Goal: Task Accomplishment & Management: Manage account settings

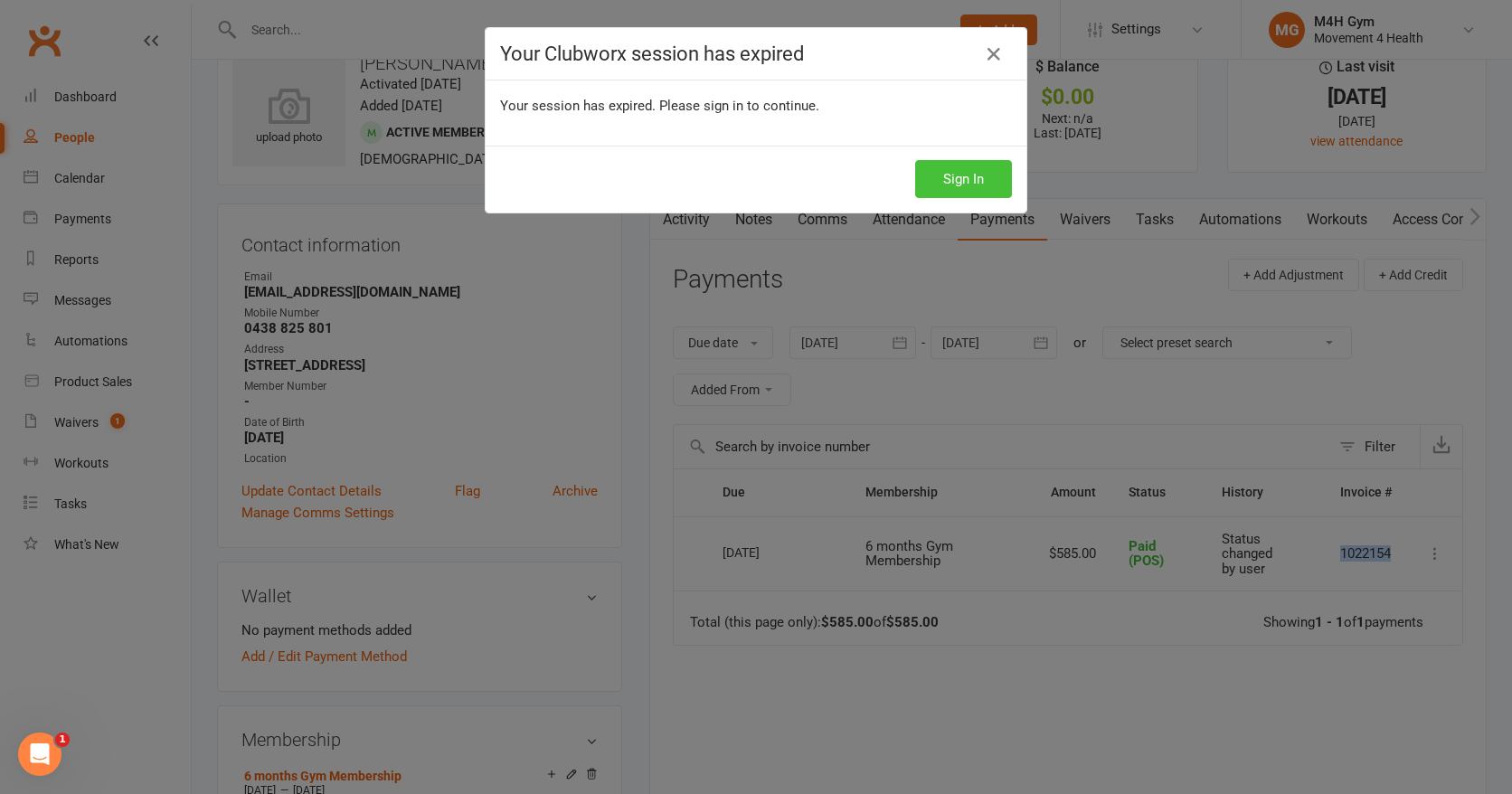
click at [928, 180] on button "Sign In" at bounding box center [963, 179] width 97 height 38
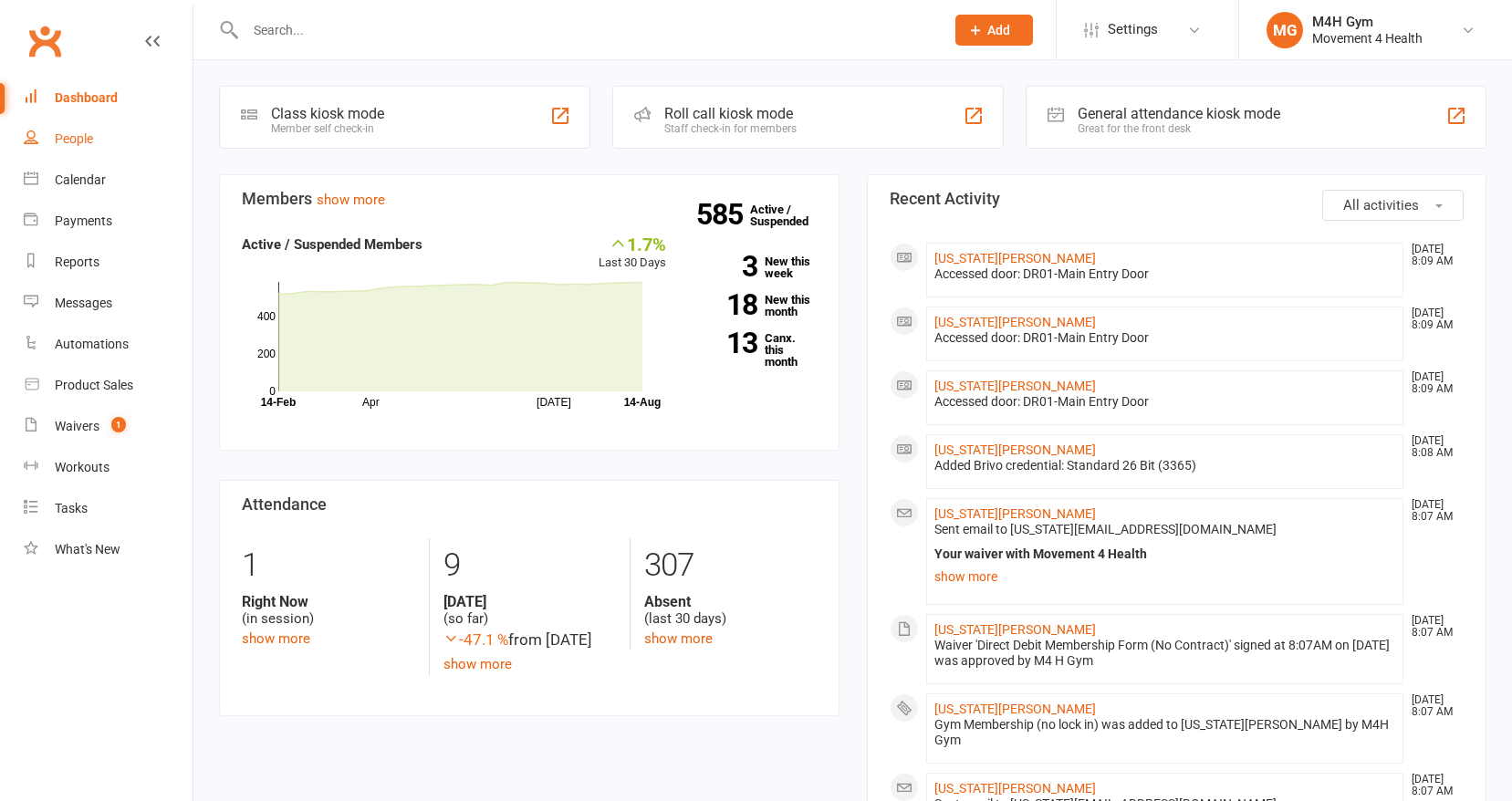
click at [79, 135] on div "People" at bounding box center [74, 138] width 38 height 14
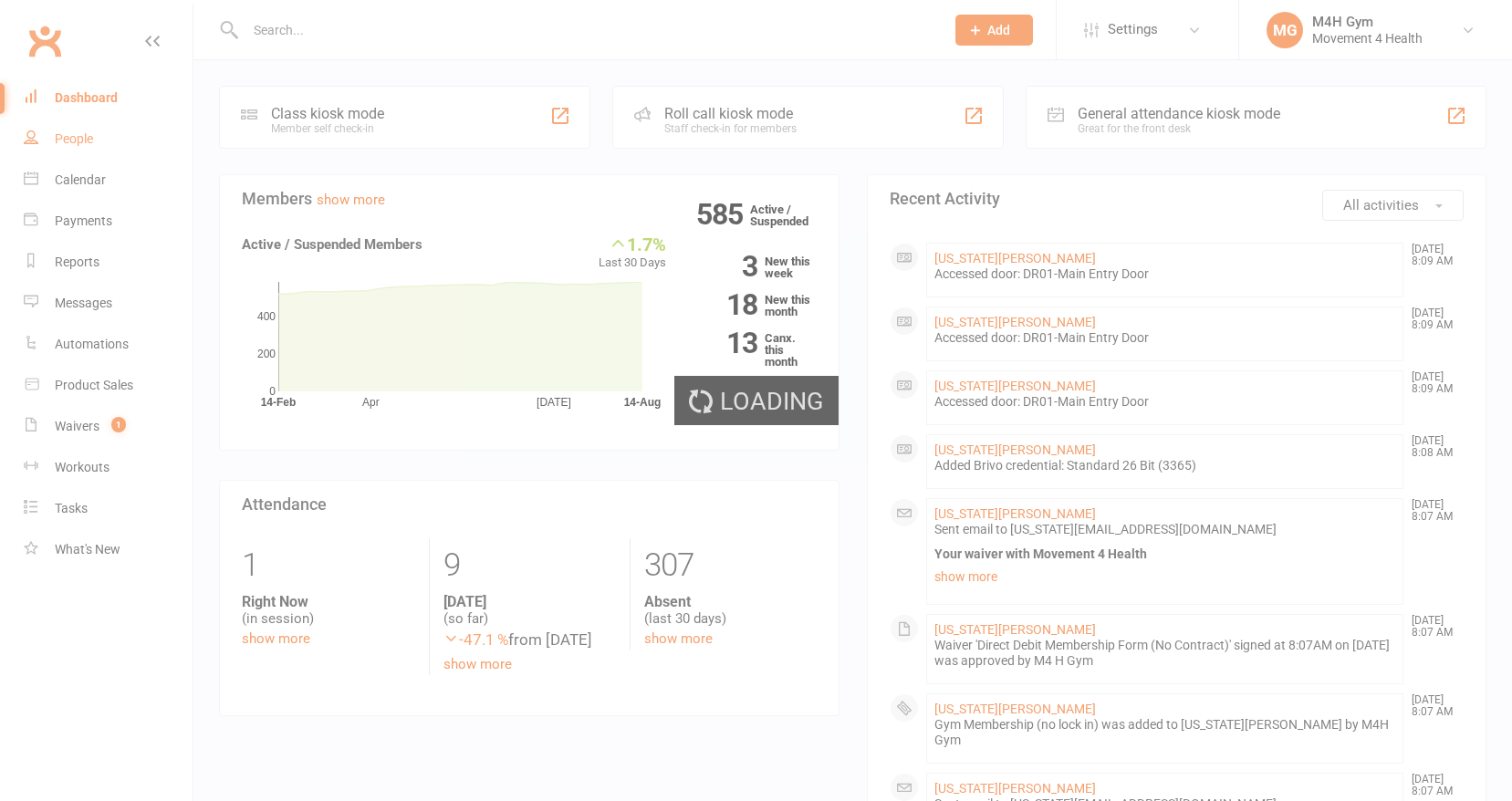
select select "100"
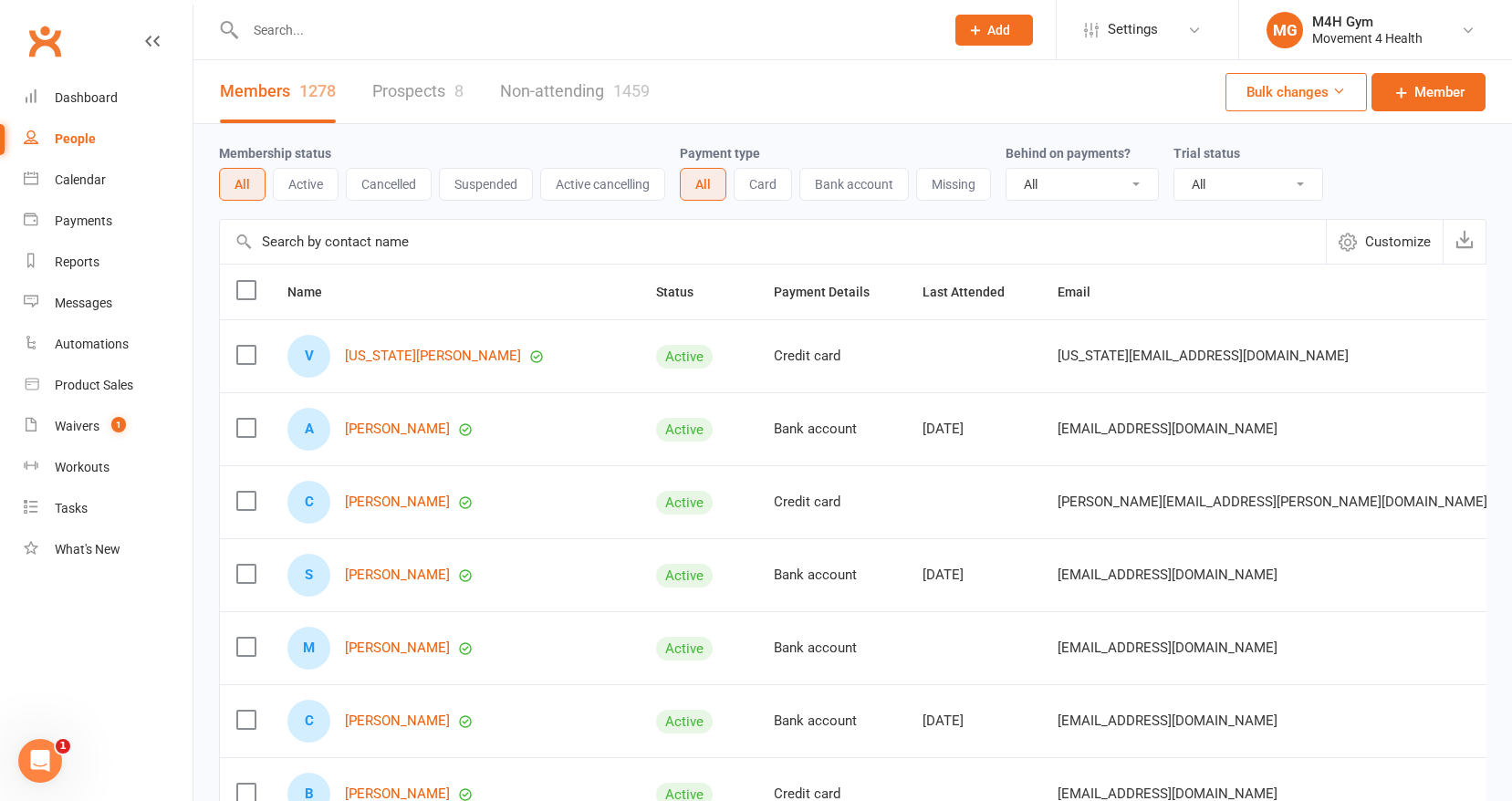
click at [278, 32] on input "text" at bounding box center [585, 30] width 691 height 26
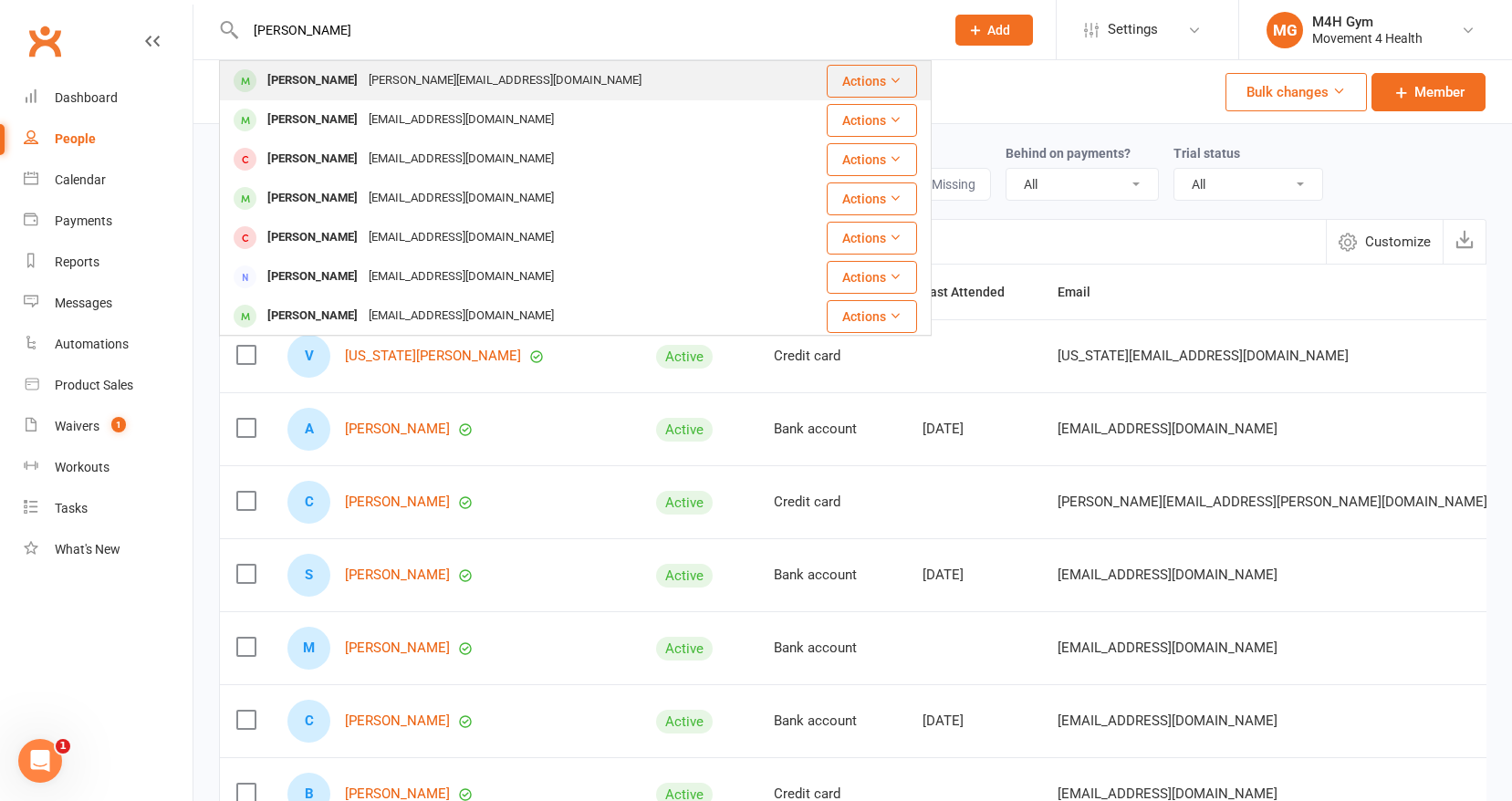
type input "[PERSON_NAME]"
click at [276, 78] on div "Ken Brooks" at bounding box center [313, 81] width 101 height 27
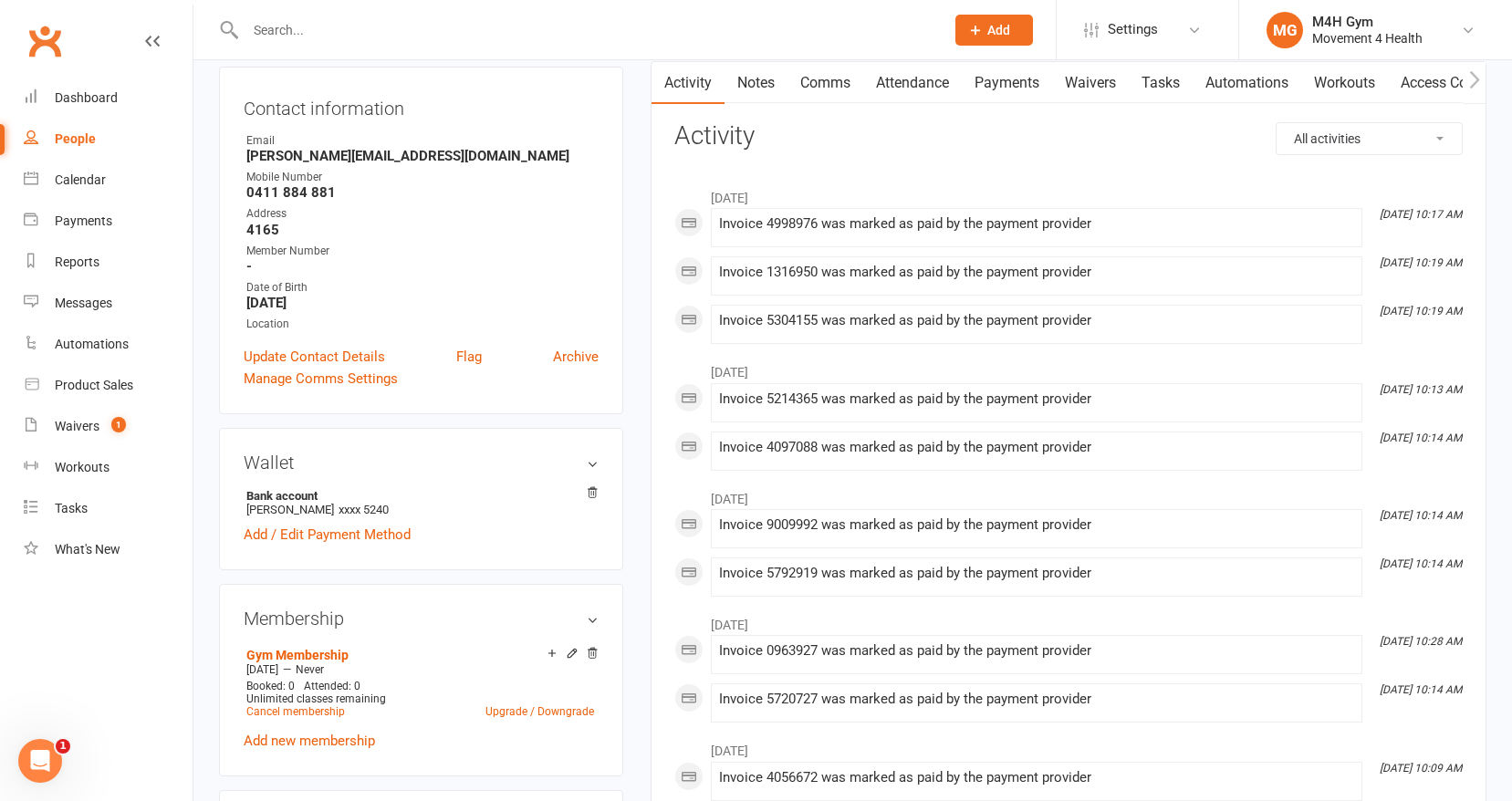
scroll to position [184, 0]
click at [77, 135] on div "People" at bounding box center [75, 138] width 41 height 14
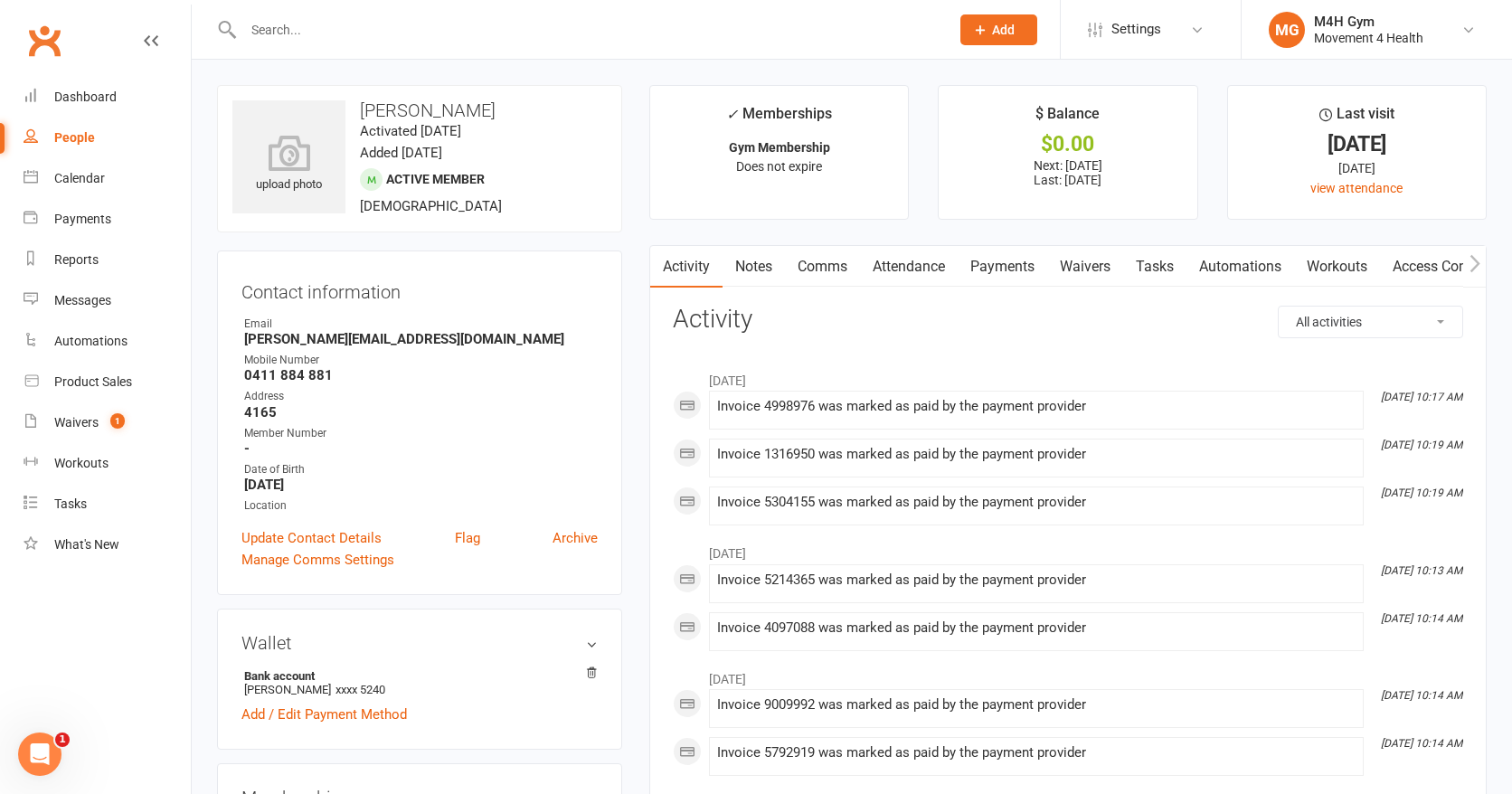
select select "100"
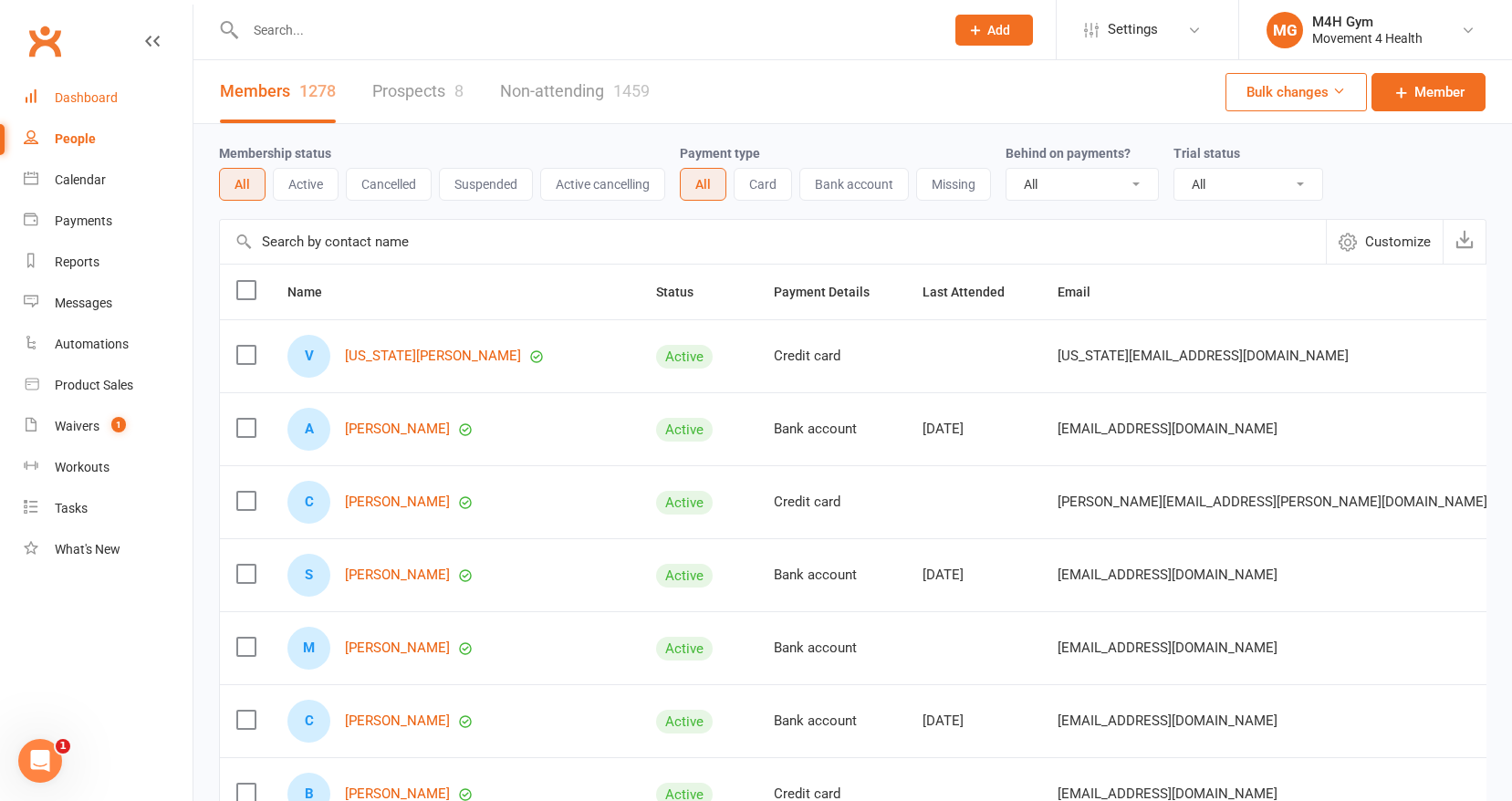
click at [87, 102] on div "Dashboard" at bounding box center [86, 97] width 63 height 14
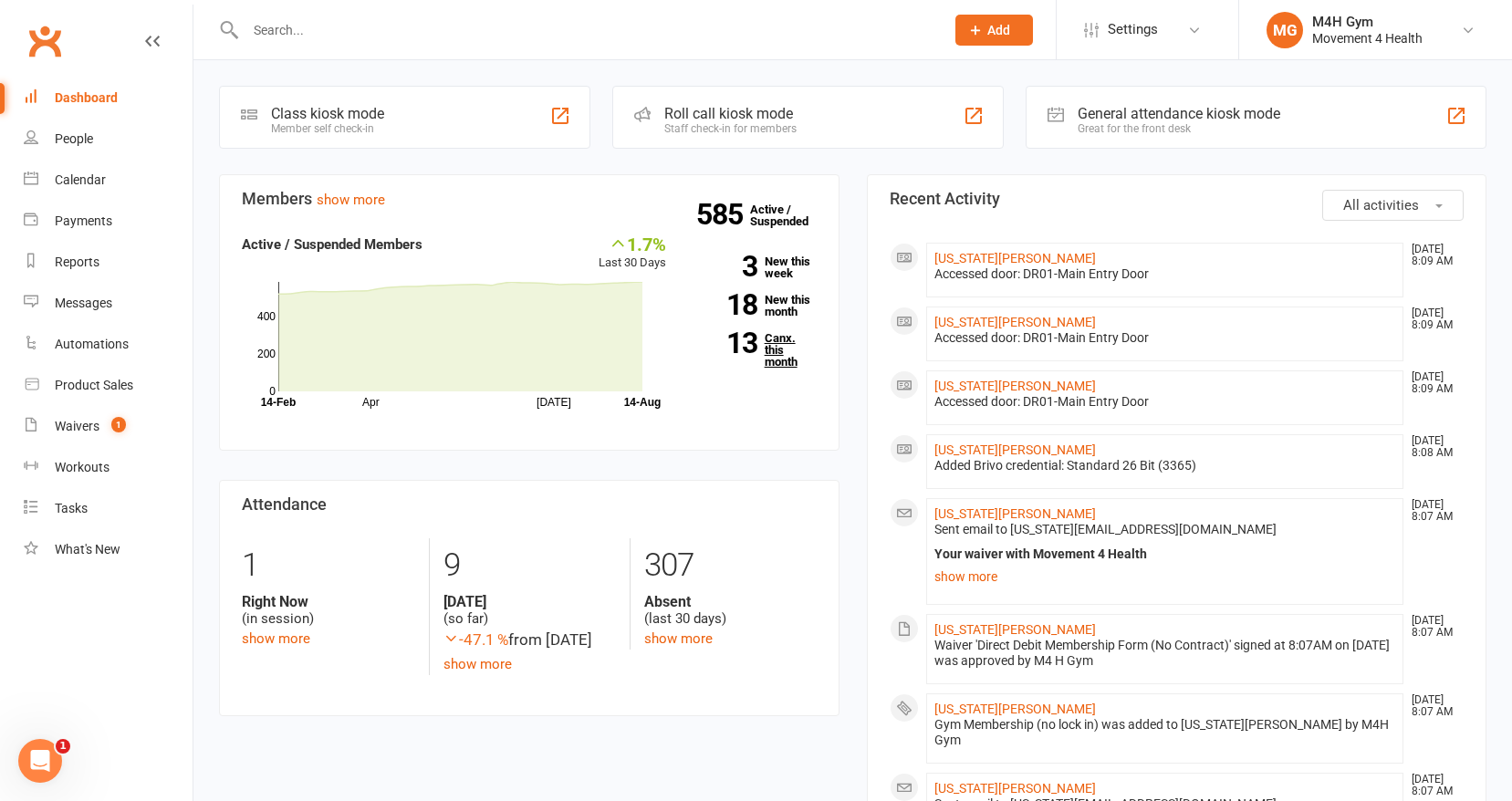
click at [771, 350] on link "13 Canx. this month" at bounding box center [754, 349] width 123 height 35
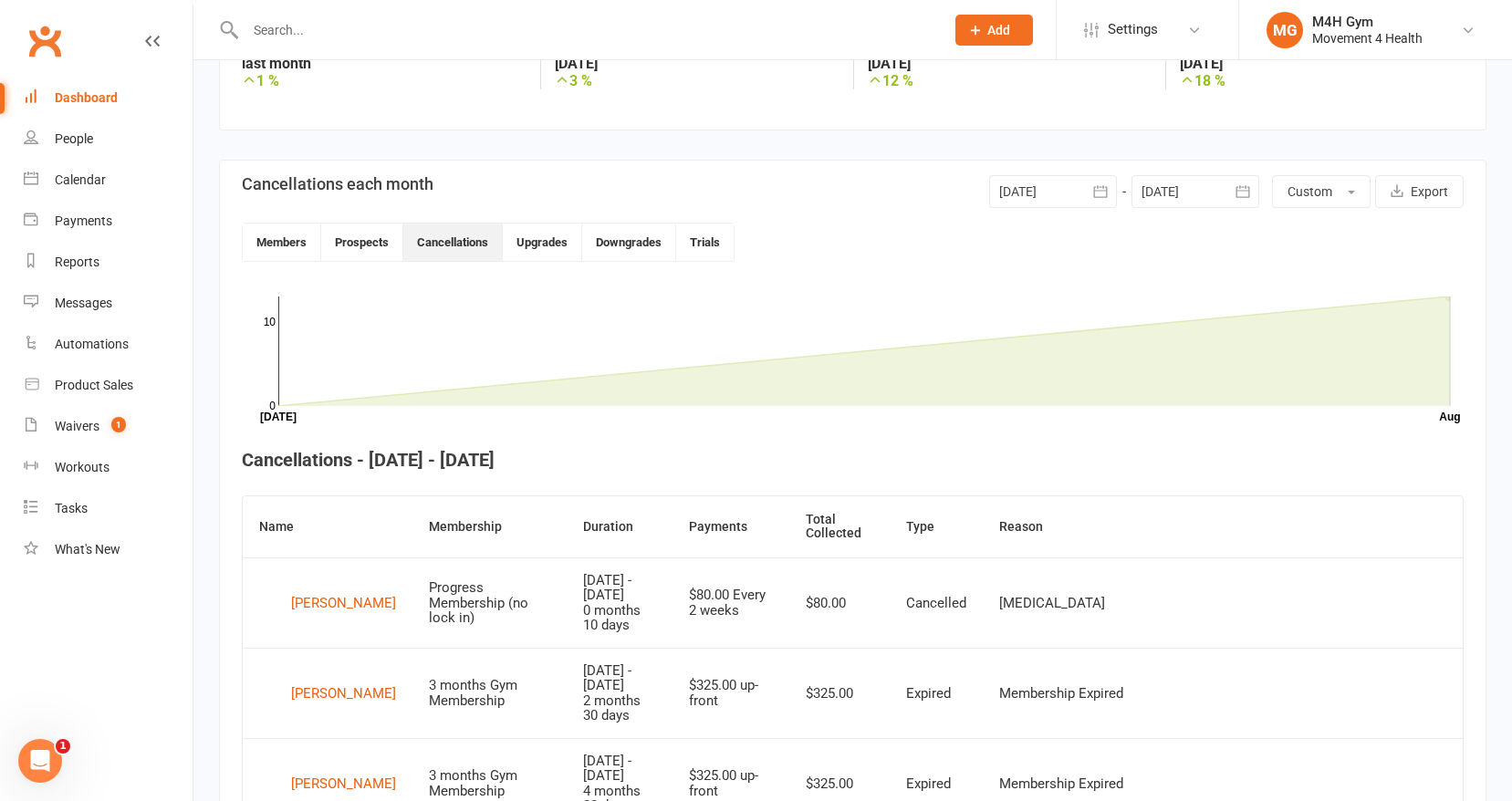
scroll to position [335, 0]
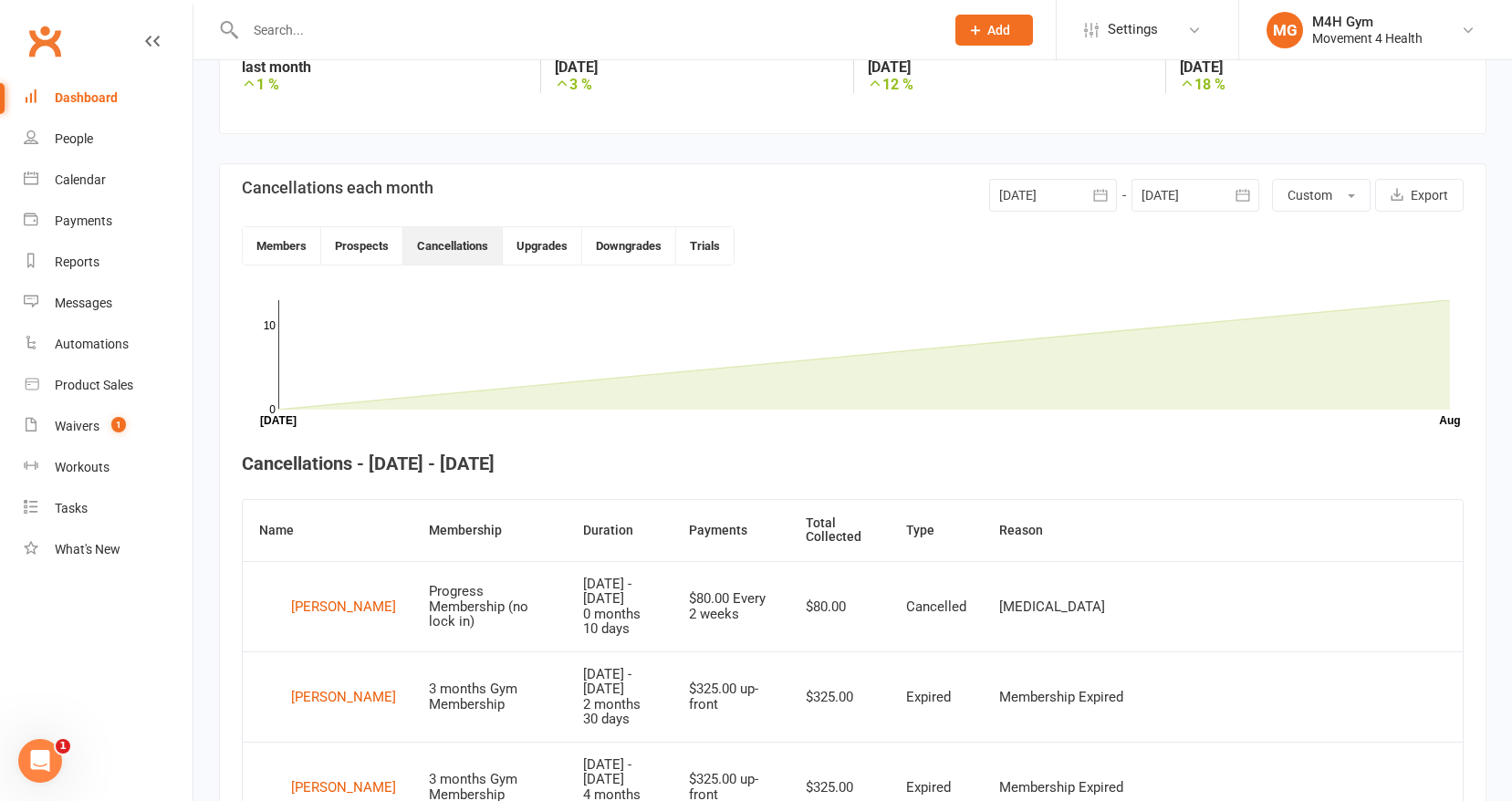
click at [1091, 194] on icon "button" at bounding box center [1100, 195] width 18 height 18
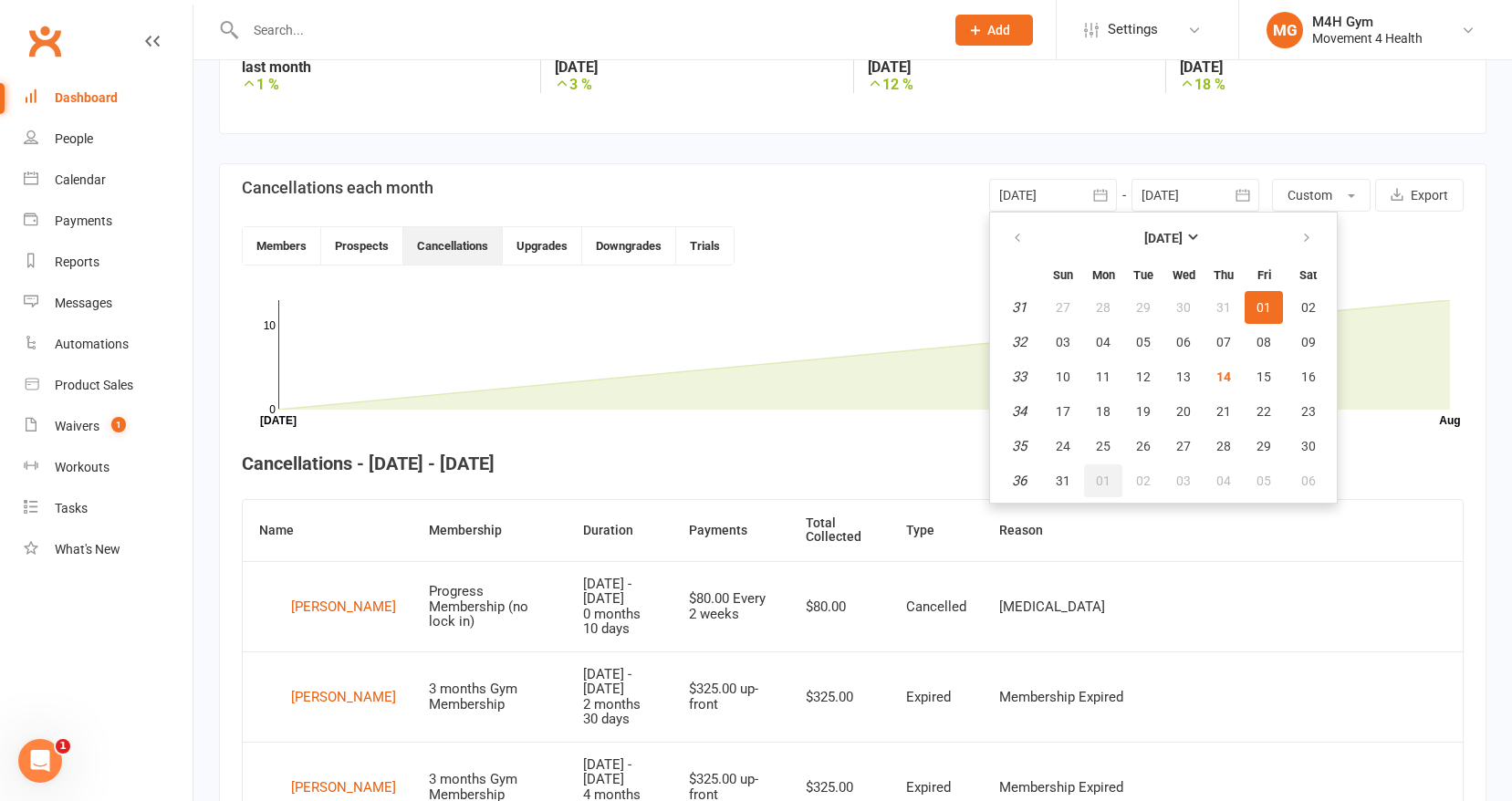
click at [1096, 473] on span "01" at bounding box center [1102, 480] width 14 height 14
type input "01 Sep 2025"
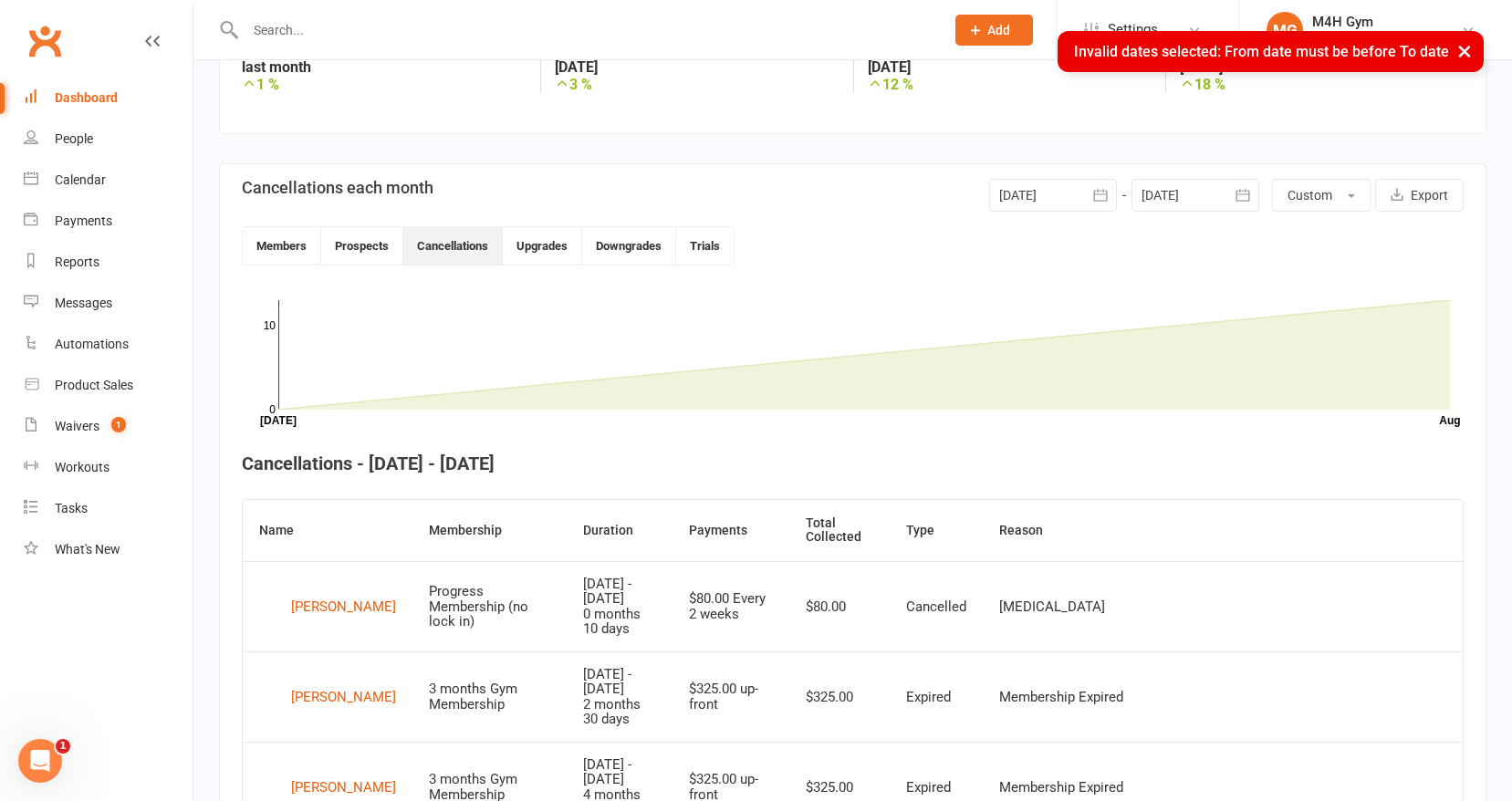
click at [1230, 192] on button "button" at bounding box center [1242, 195] width 32 height 32
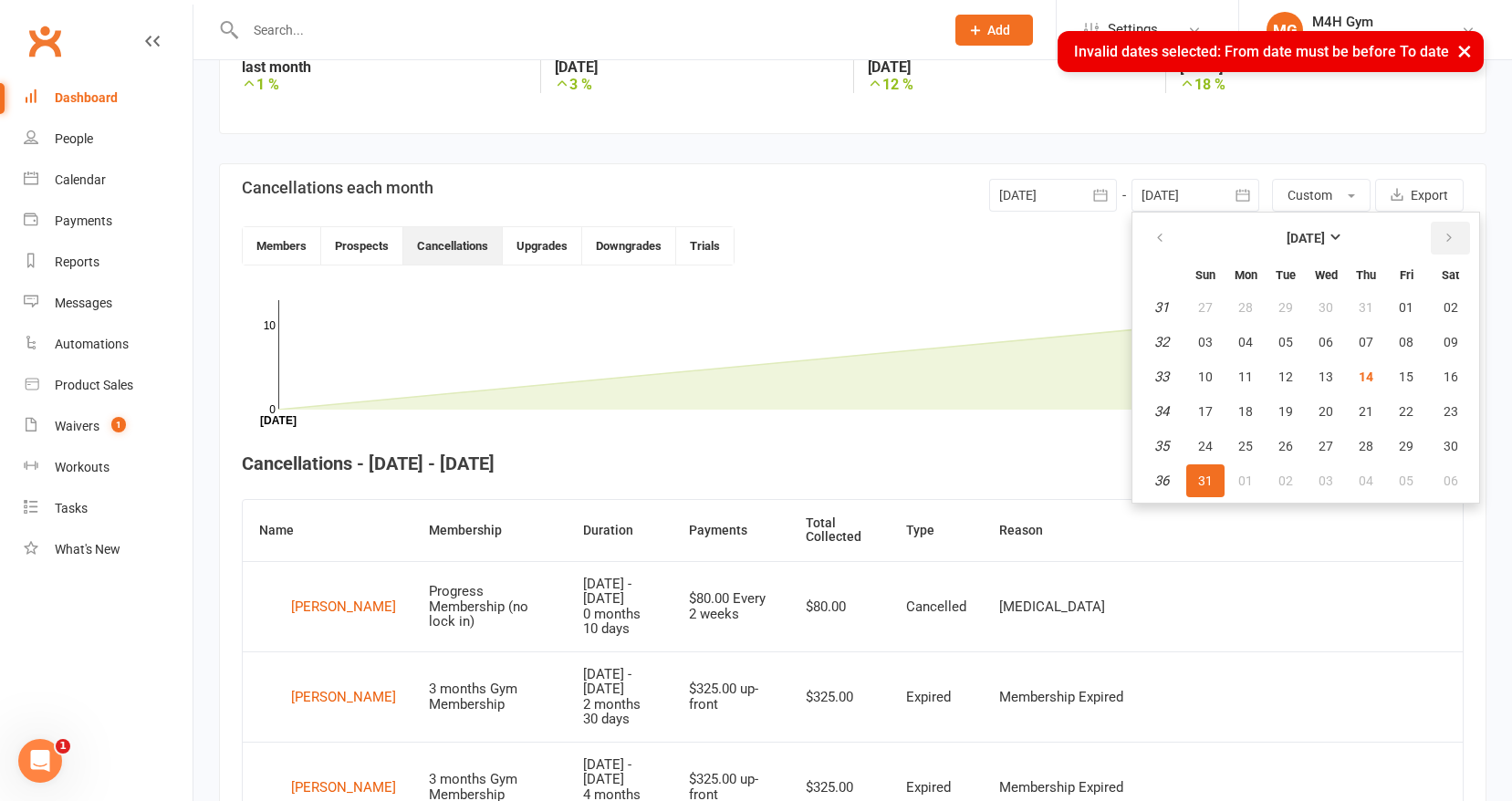
click at [1448, 231] on icon "button" at bounding box center [1448, 237] width 12 height 14
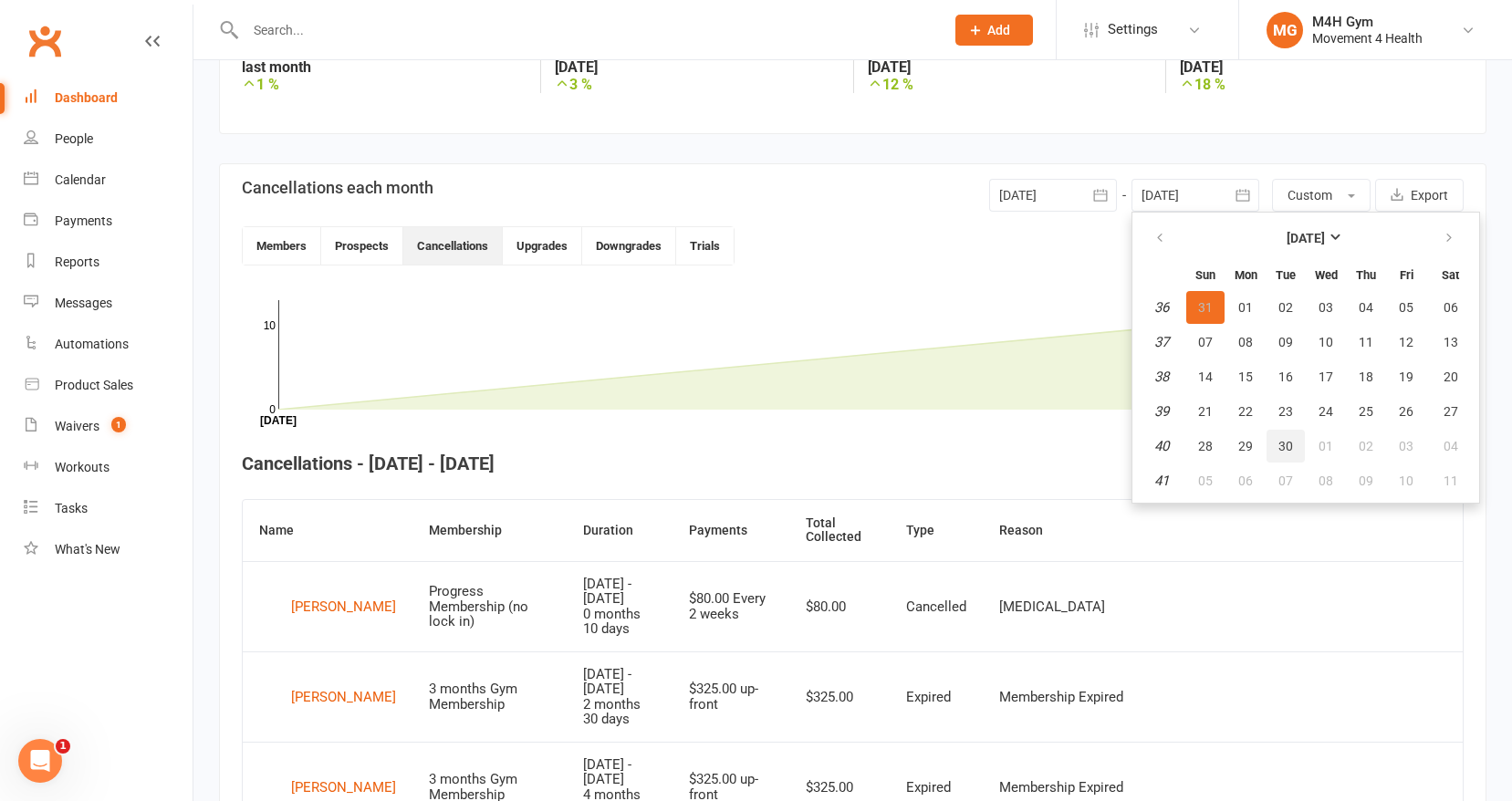
click at [1286, 436] on button "30" at bounding box center [1285, 446] width 38 height 32
type input "30 Sep 2025"
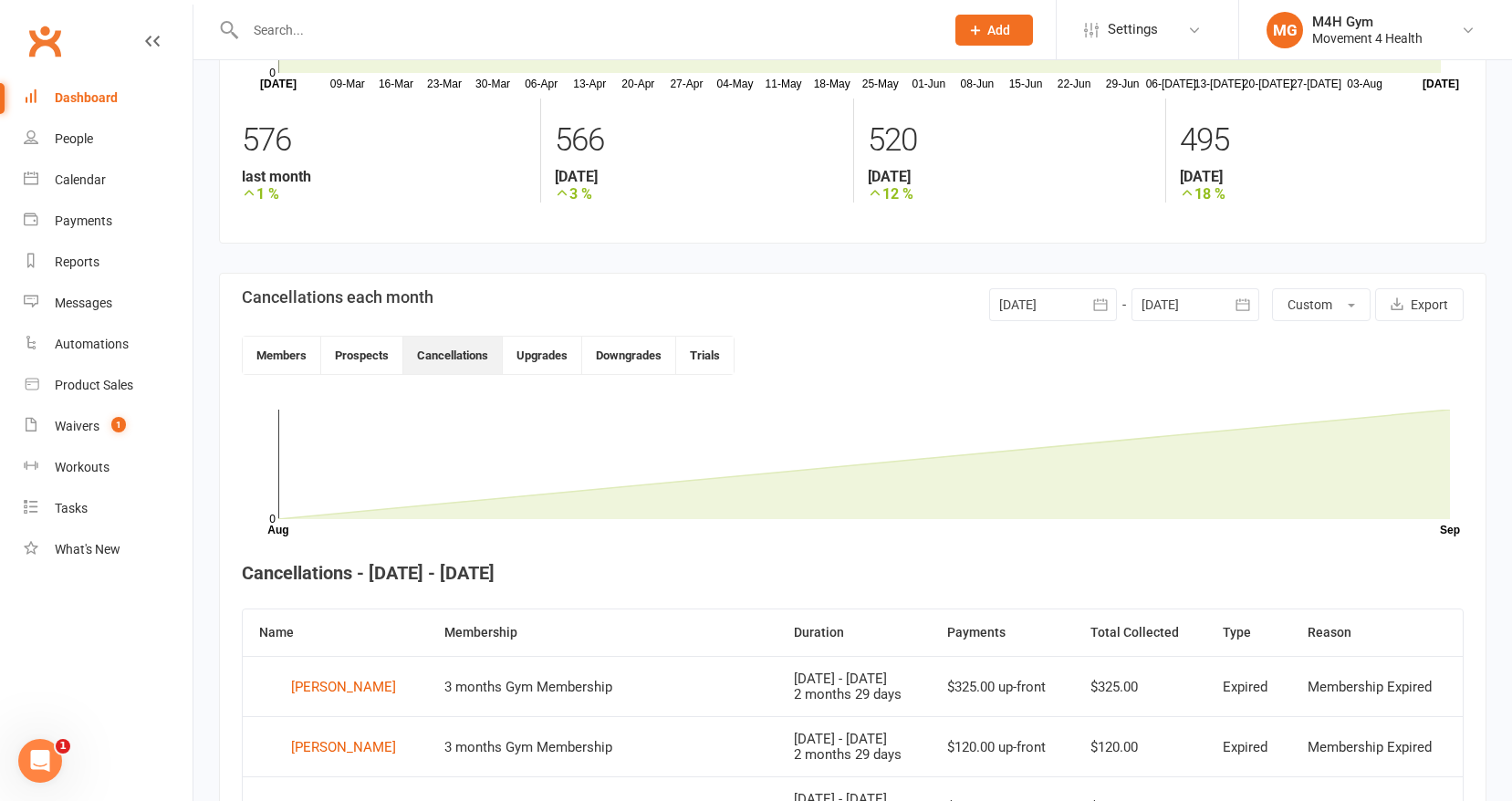
scroll to position [221, 0]
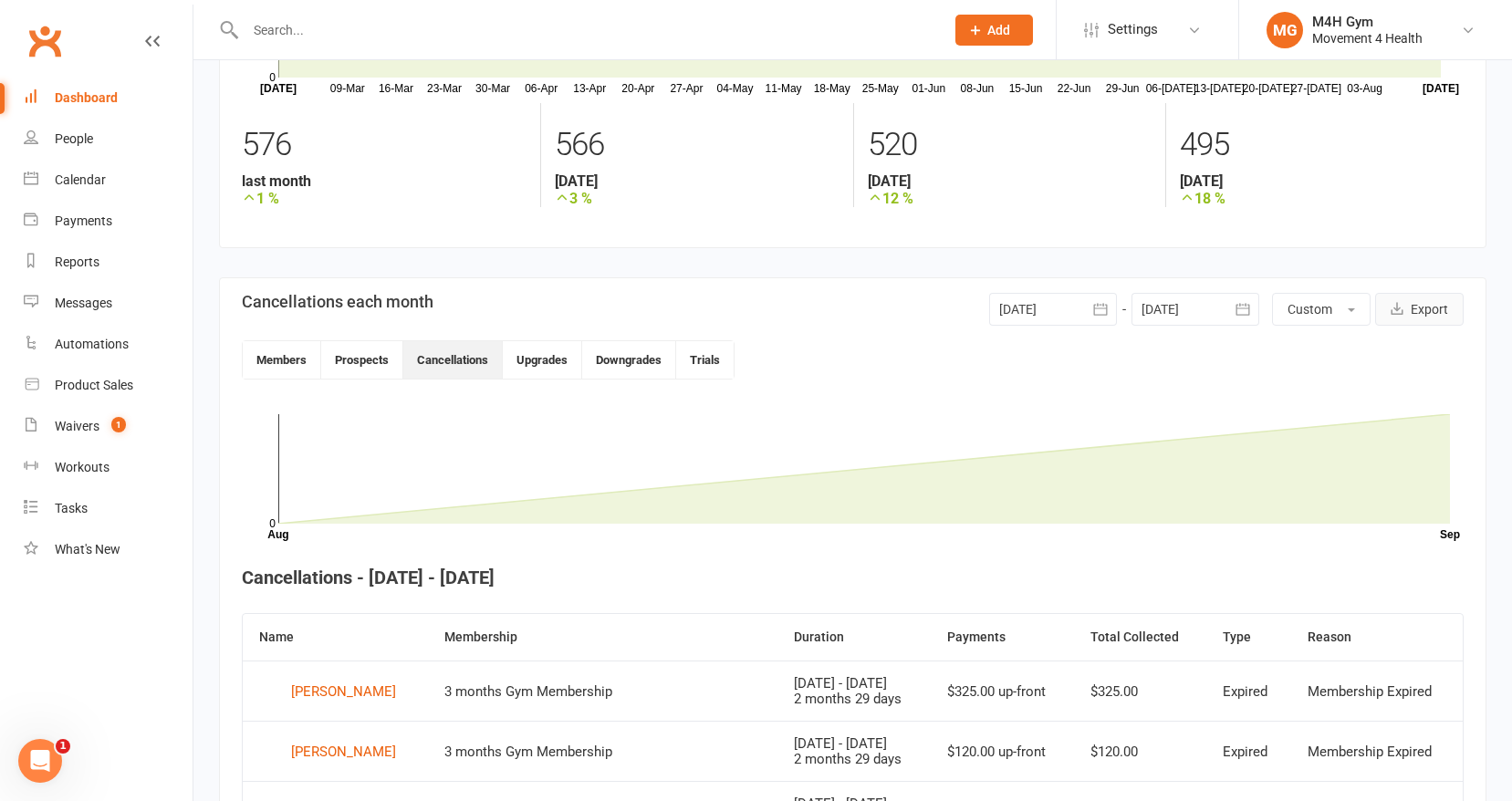
click at [1415, 302] on button "Export" at bounding box center [1418, 309] width 89 height 32
click at [87, 421] on div "Waivers" at bounding box center [76, 425] width 45 height 14
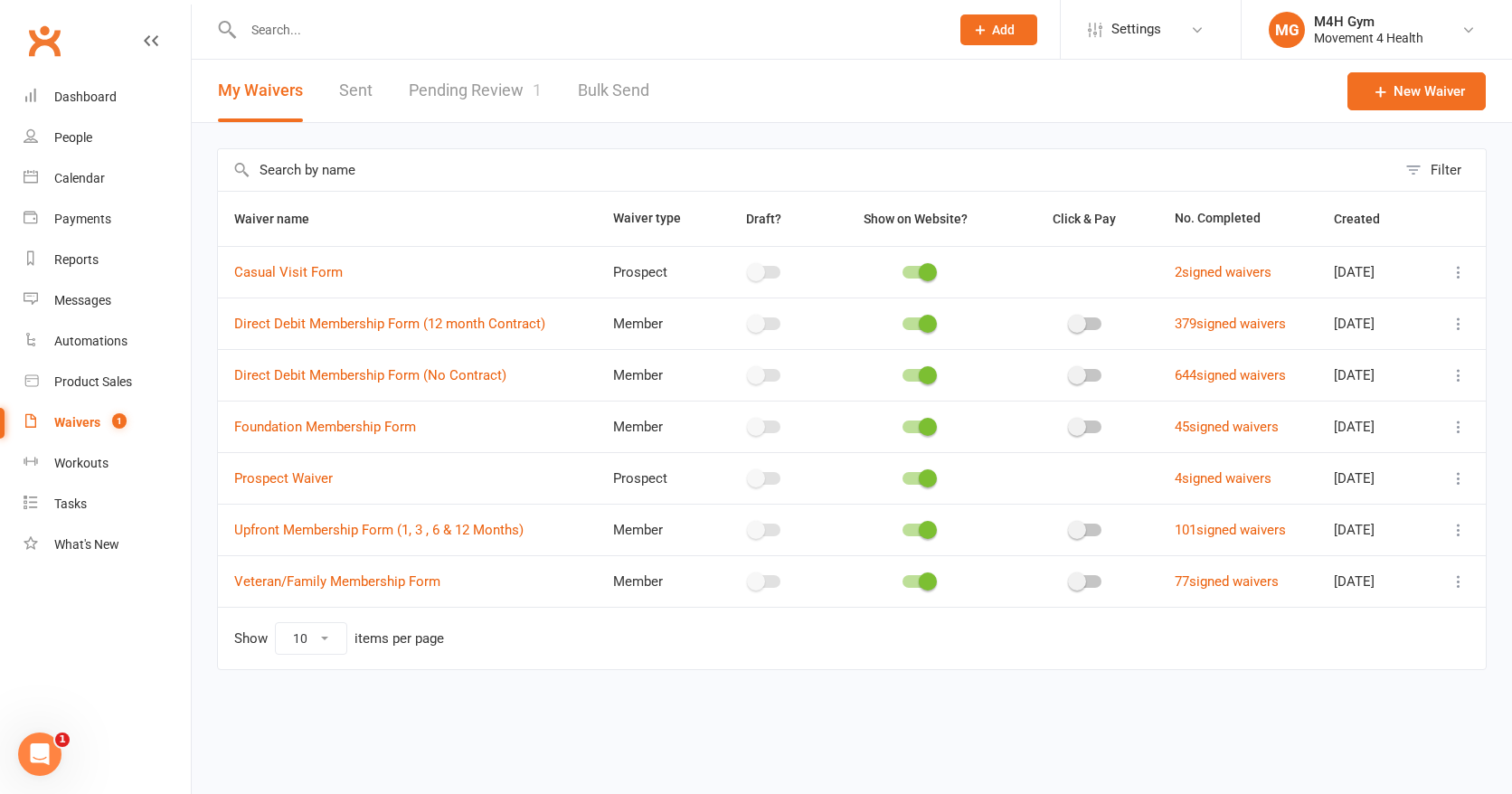
click at [1456, 374] on icon at bounding box center [1458, 375] width 18 height 18
click at [1404, 477] on link "Copy external link to clipboard" at bounding box center [1362, 483] width 212 height 36
click at [451, 82] on link "Pending Review 1" at bounding box center [475, 91] width 133 height 63
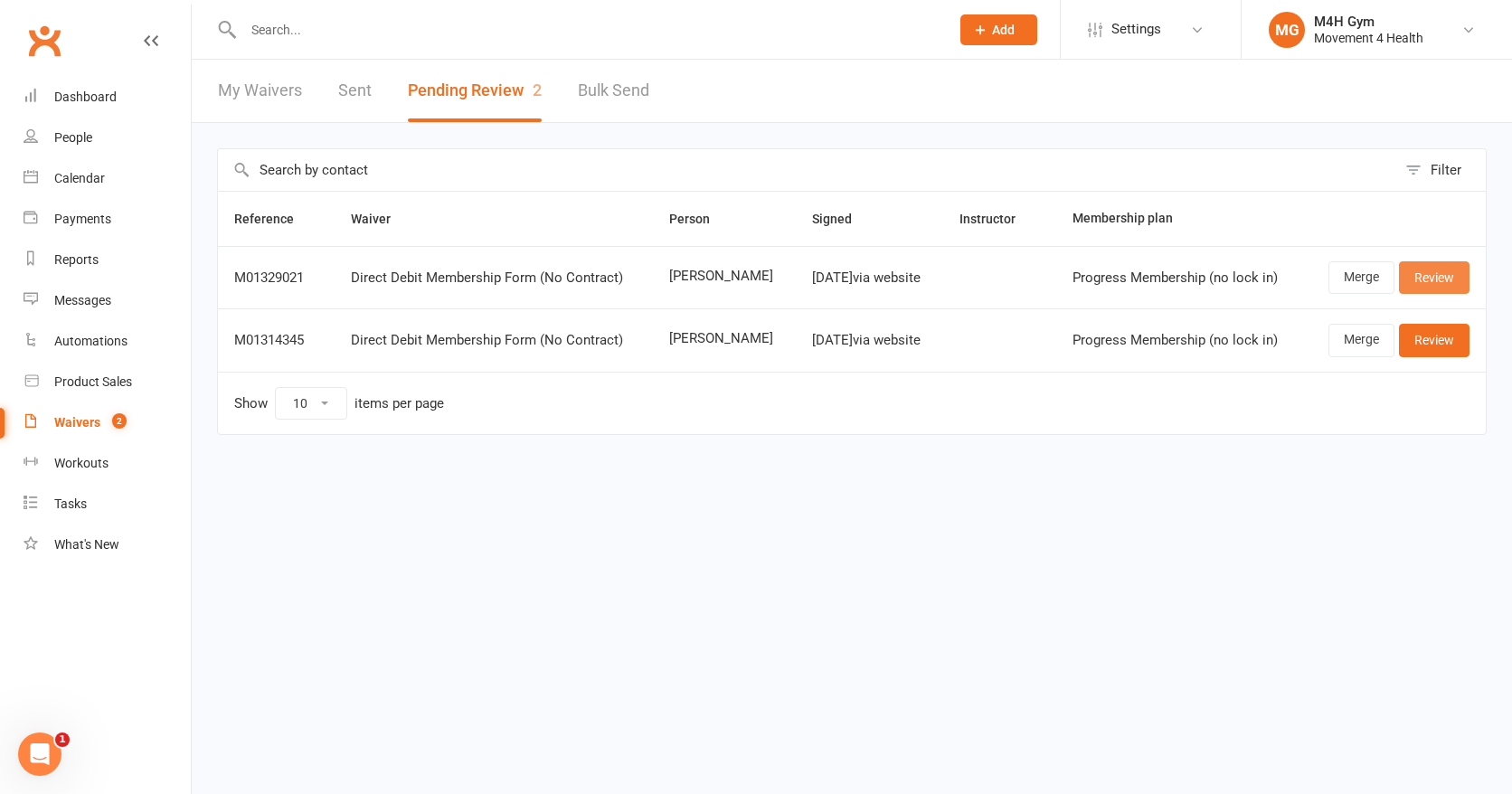
click at [1411, 274] on link "Review" at bounding box center [1434, 278] width 70 height 32
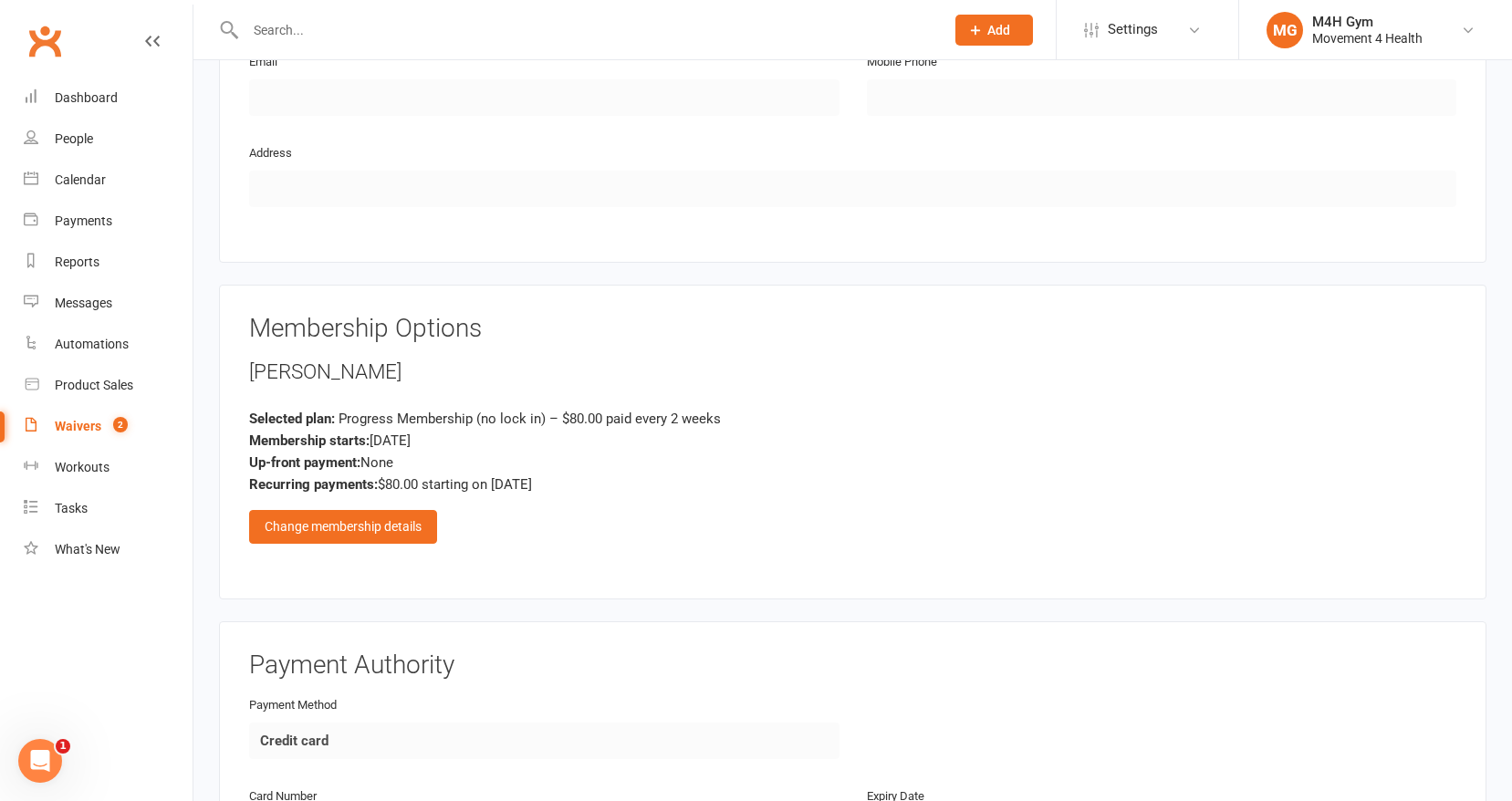
scroll to position [1008, 0]
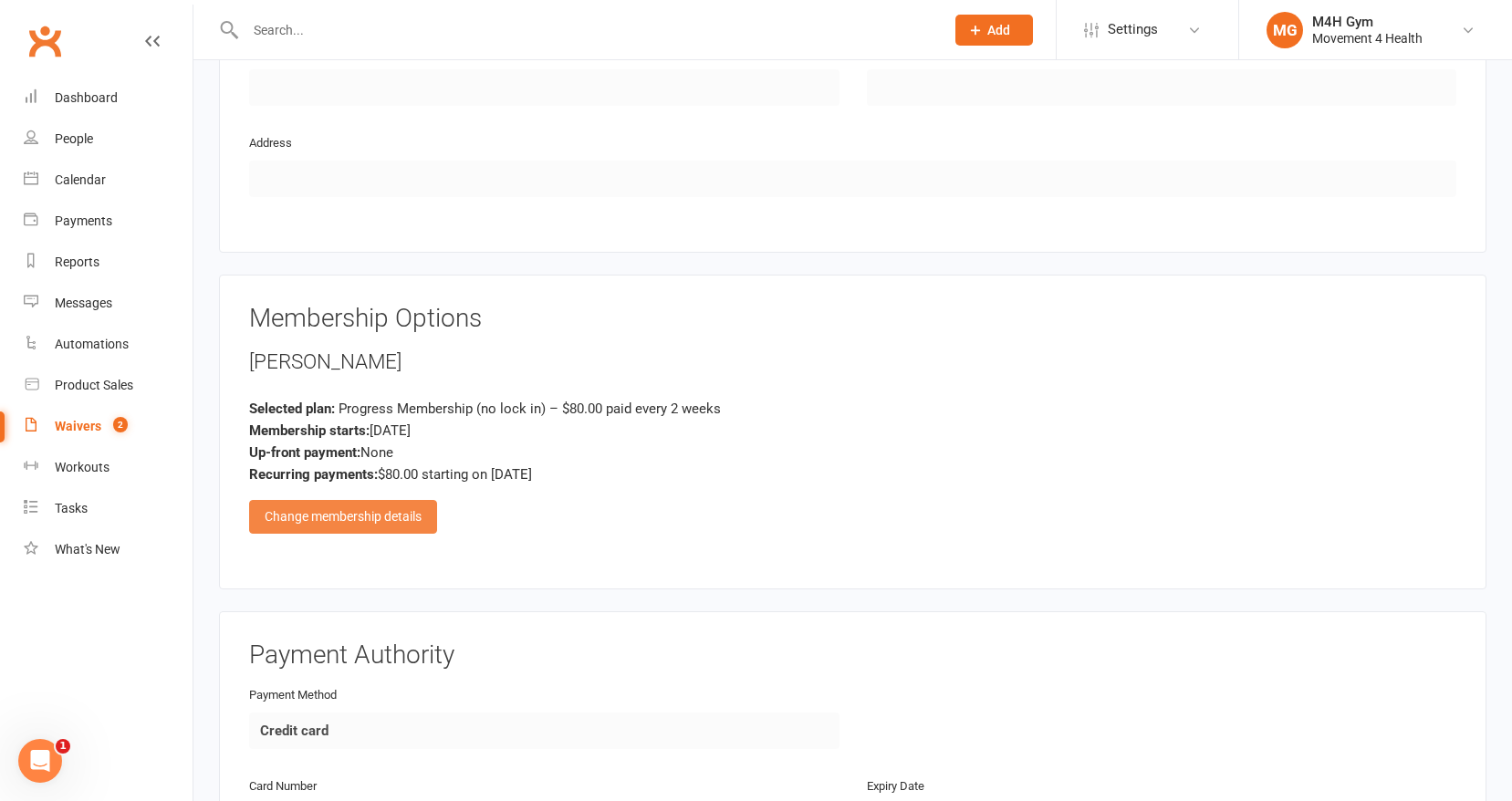
click at [346, 512] on div "Change membership details" at bounding box center [343, 516] width 188 height 32
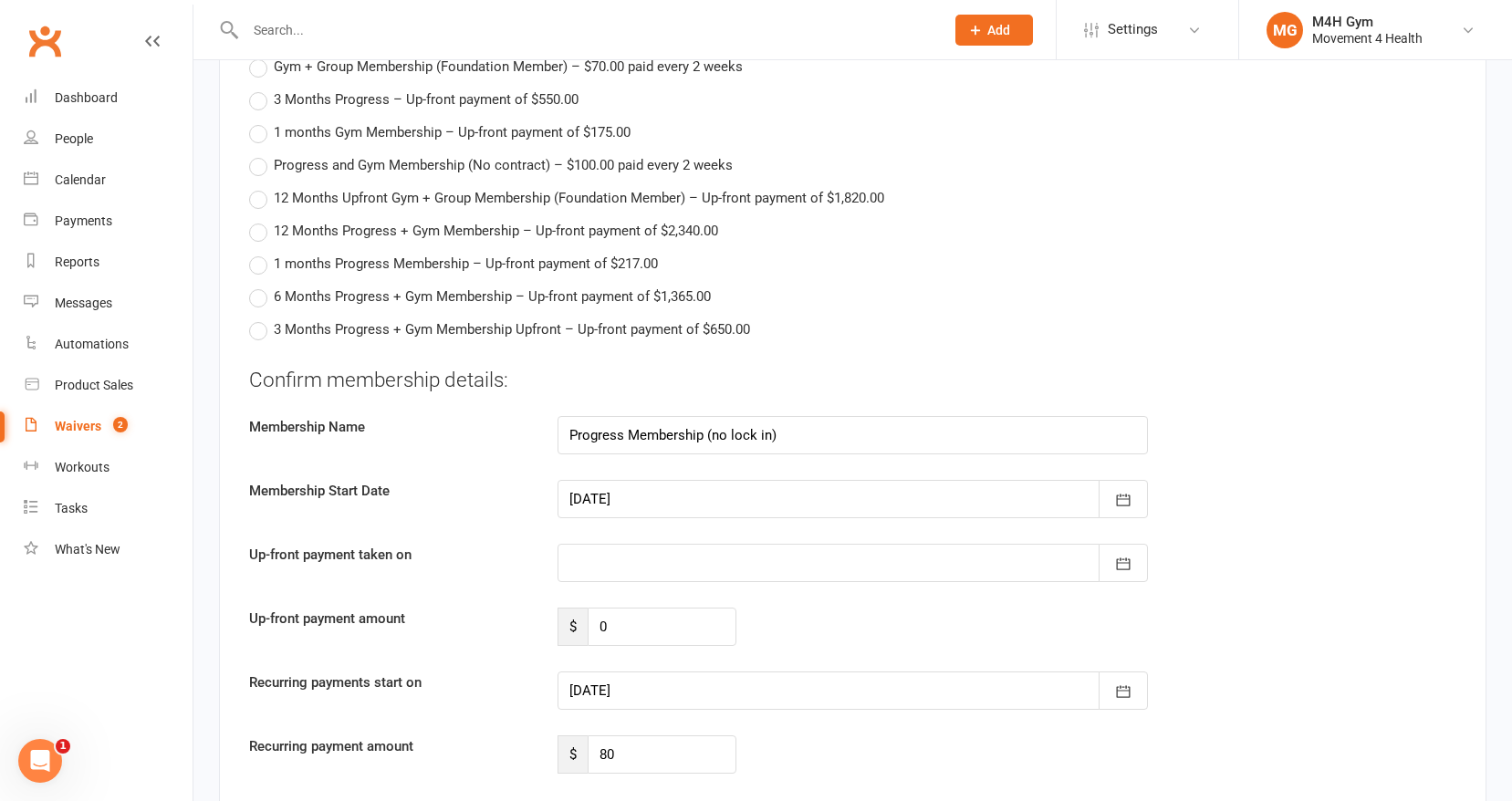
scroll to position [1771, 0]
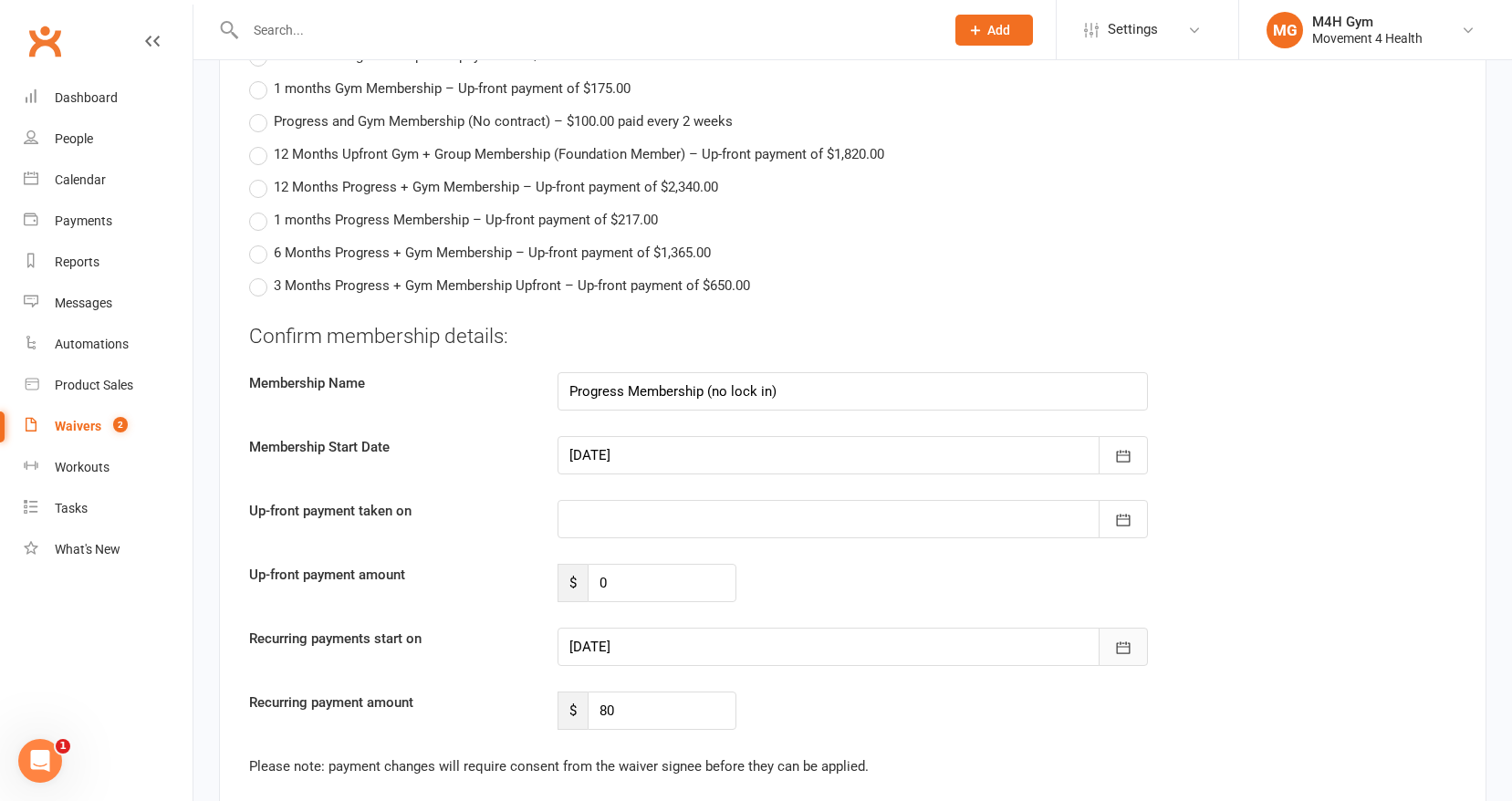
click at [1123, 643] on icon "button" at bounding box center [1122, 648] width 13 height 11
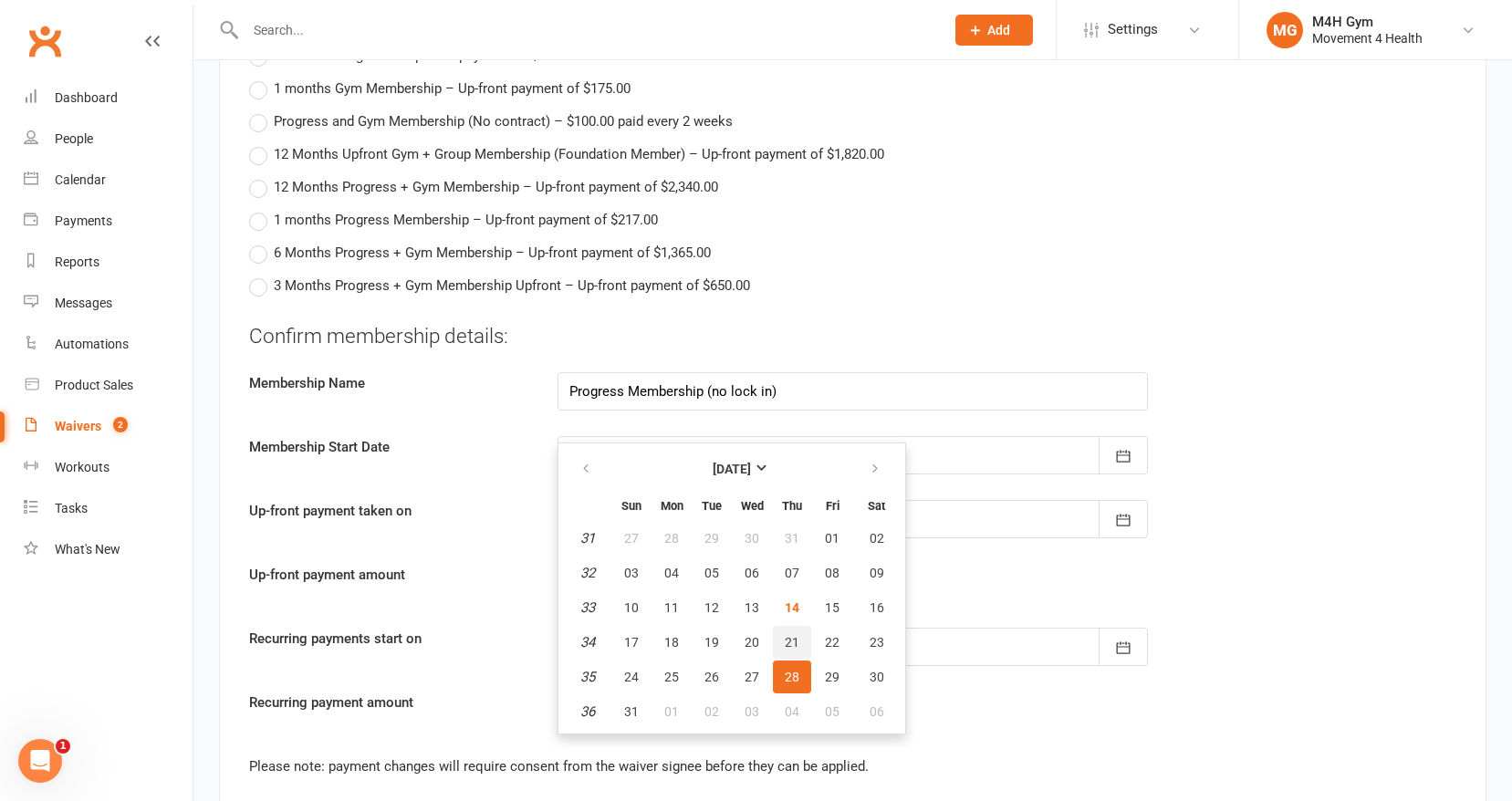
click at [790, 635] on span "21" at bounding box center [791, 641] width 14 height 14
type input "21 Aug 2025"
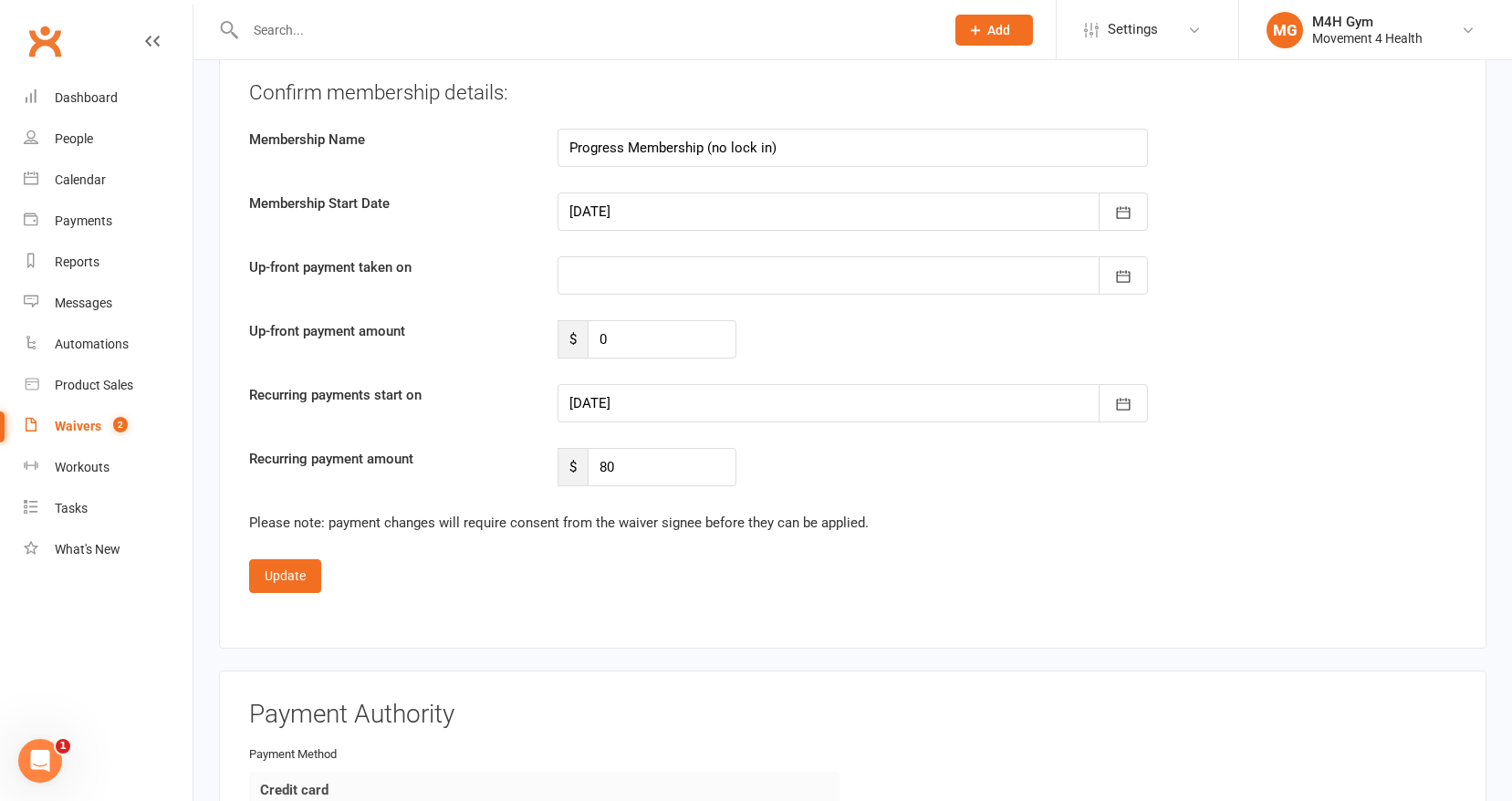
scroll to position [2016, 0]
click at [1113, 394] on icon "button" at bounding box center [1122, 401] width 18 height 18
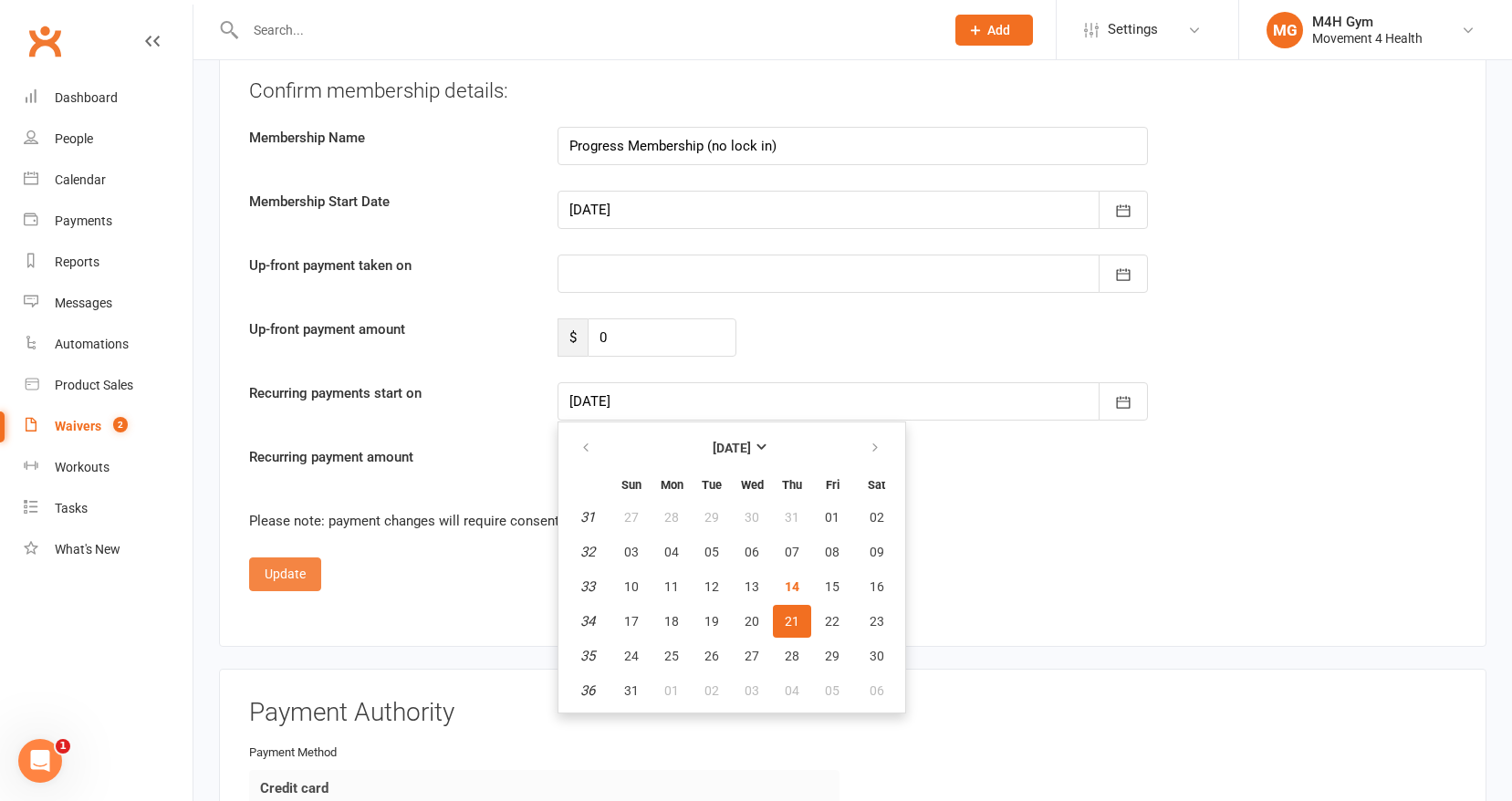
click at [284, 566] on button "Update" at bounding box center [285, 574] width 72 height 32
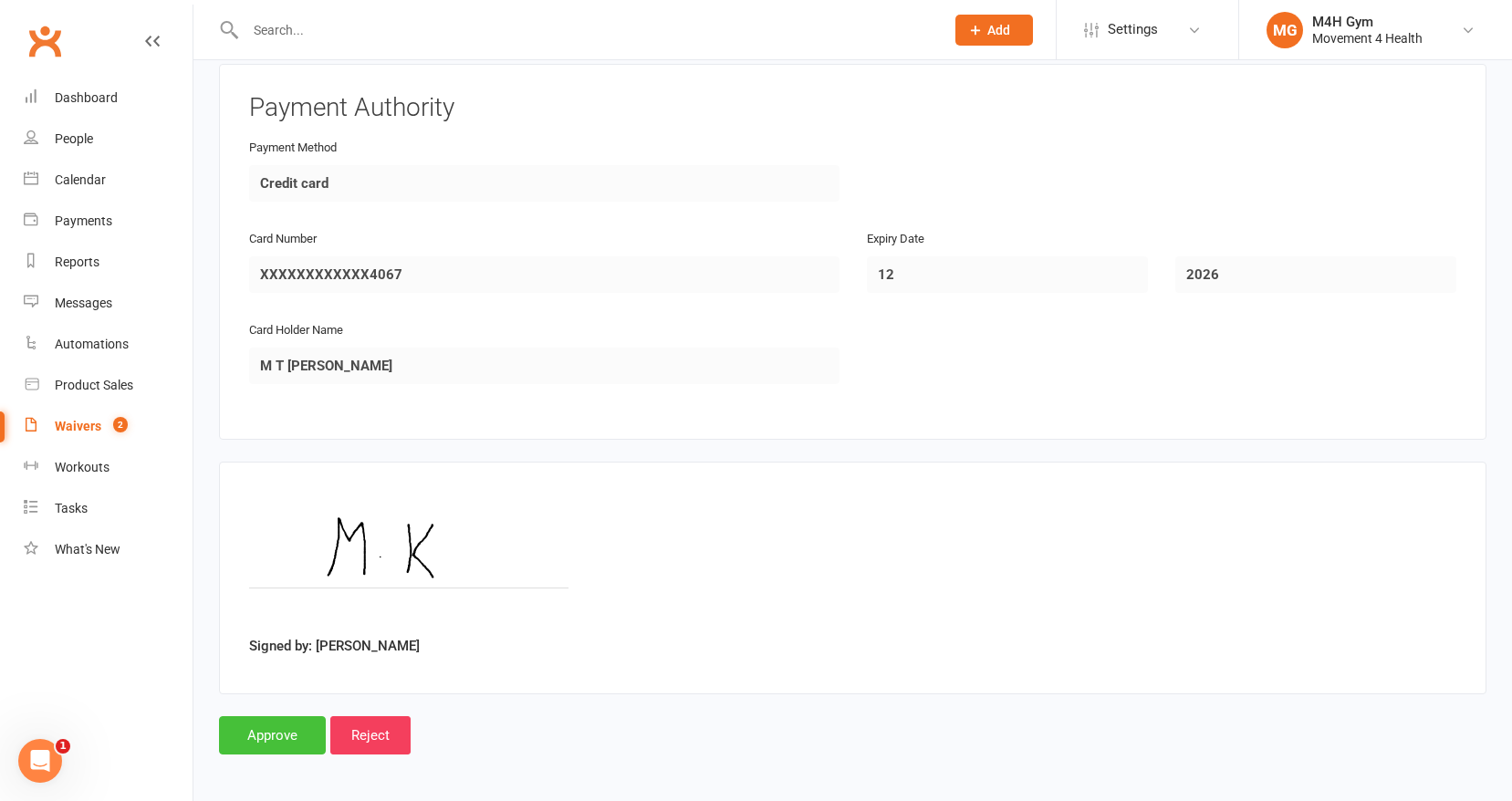
click at [266, 721] on input "Approve" at bounding box center [272, 735] width 107 height 38
